Goal: Information Seeking & Learning: Learn about a topic

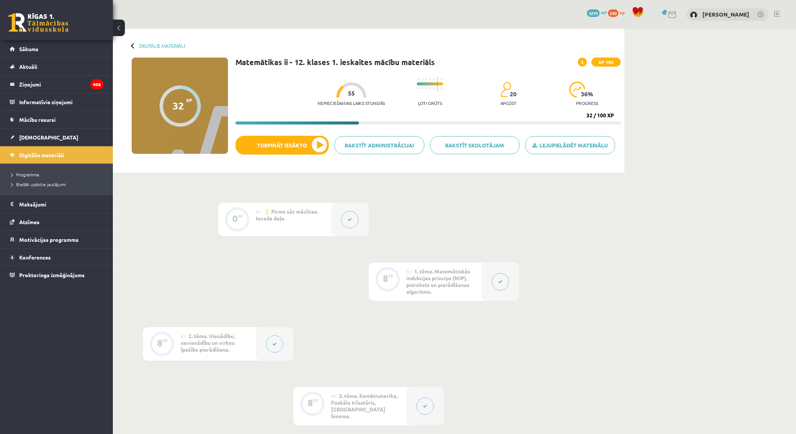
scroll to position [334, 0]
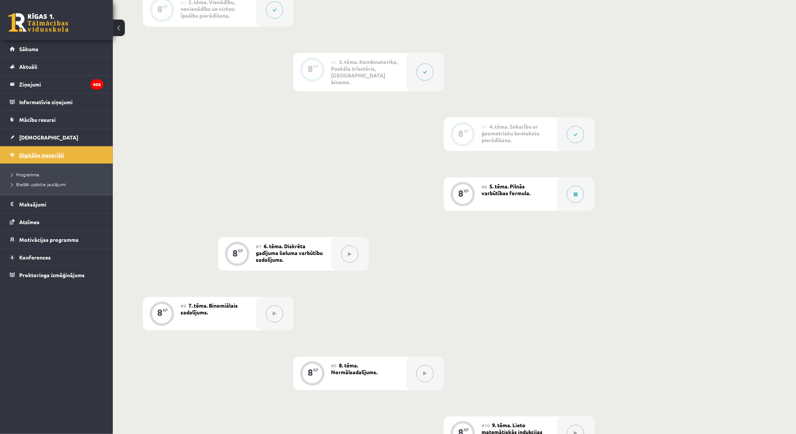
click at [32, 151] on link "Digitālie materiāli" at bounding box center [57, 154] width 94 height 17
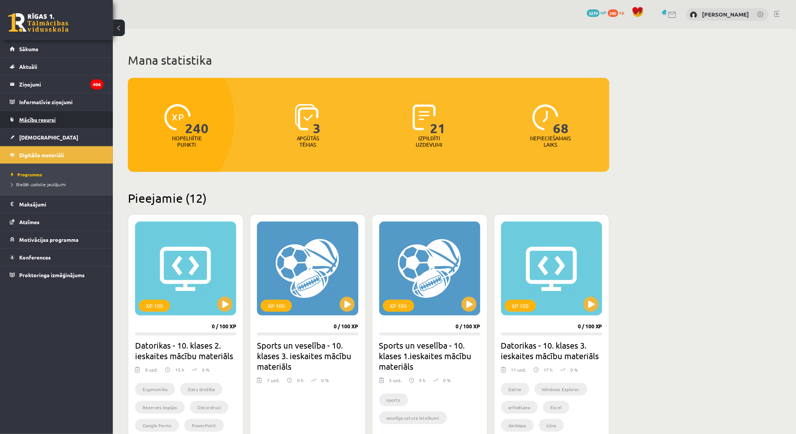
click at [28, 122] on span "Mācību resursi" at bounding box center [37, 119] width 36 height 7
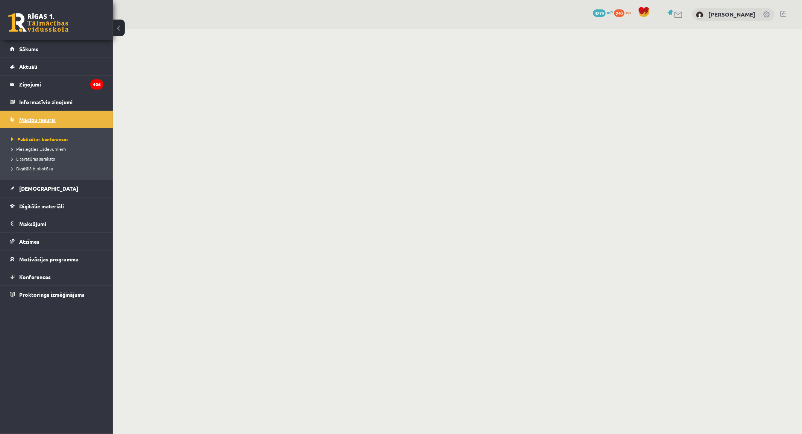
click at [24, 119] on span "Mācību resursi" at bounding box center [37, 119] width 36 height 7
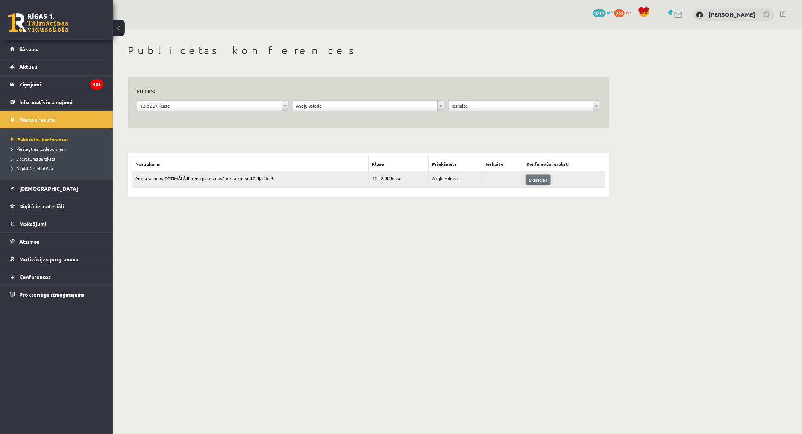
click at [537, 183] on link "Skatīties" at bounding box center [539, 180] width 24 height 10
